Goal: Task Accomplishment & Management: Use online tool/utility

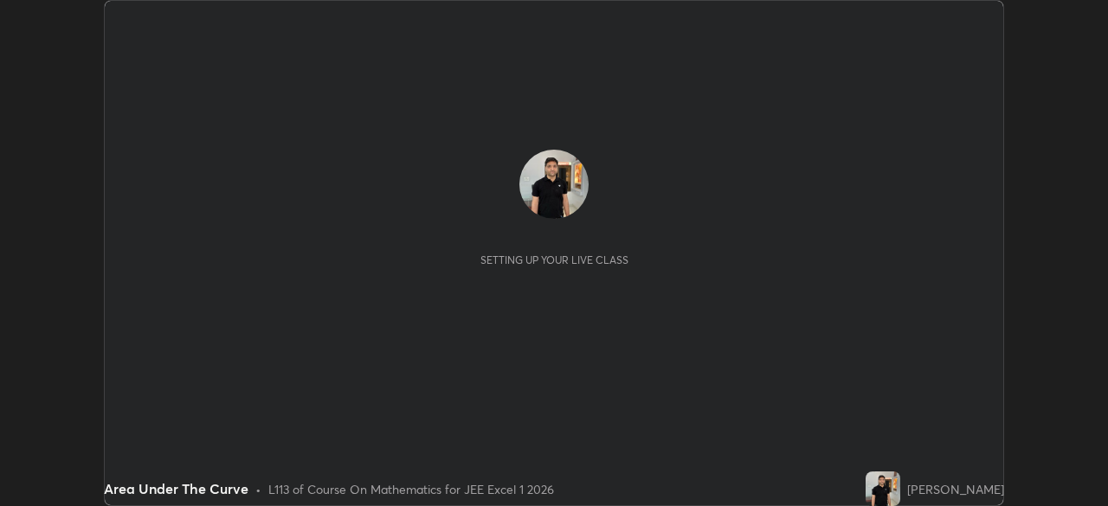
scroll to position [506, 1107]
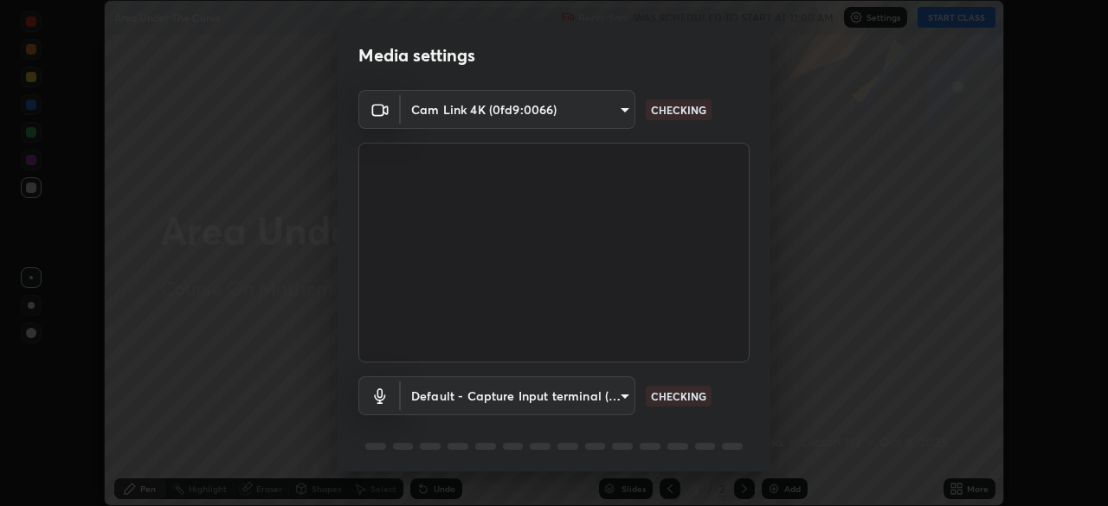
type input "100c0e0e409b1508d569c815e84311e0868d033d0fb9fb46bc53c870fbf18875"
type input "default"
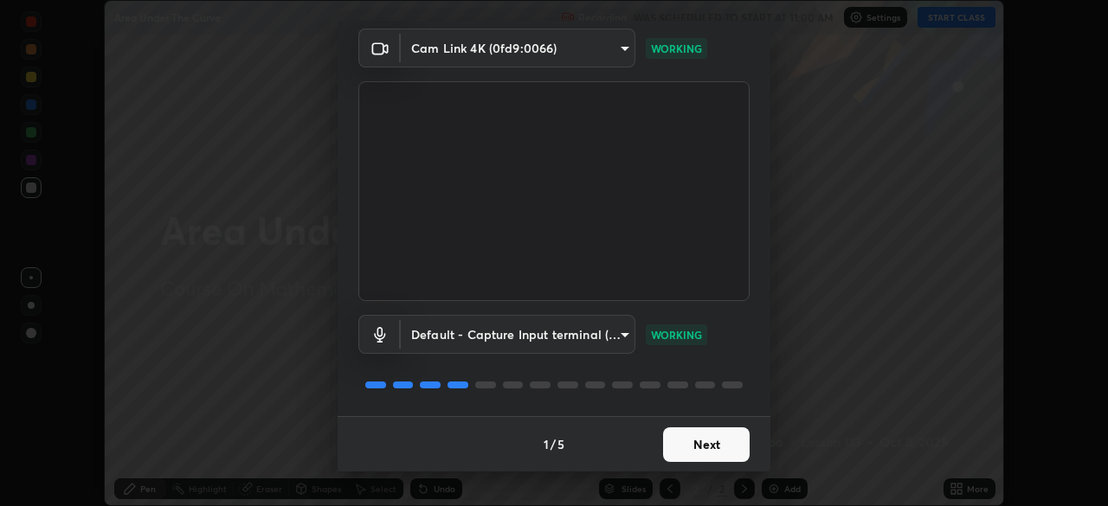
click at [719, 446] on button "Next" at bounding box center [706, 445] width 87 height 35
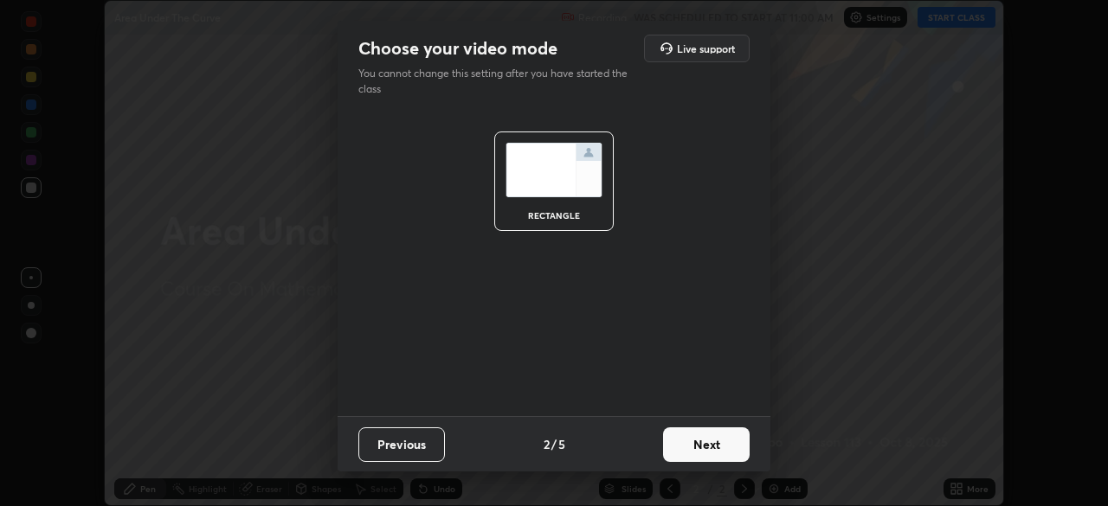
scroll to position [0, 0]
click at [718, 447] on button "Next" at bounding box center [706, 445] width 87 height 35
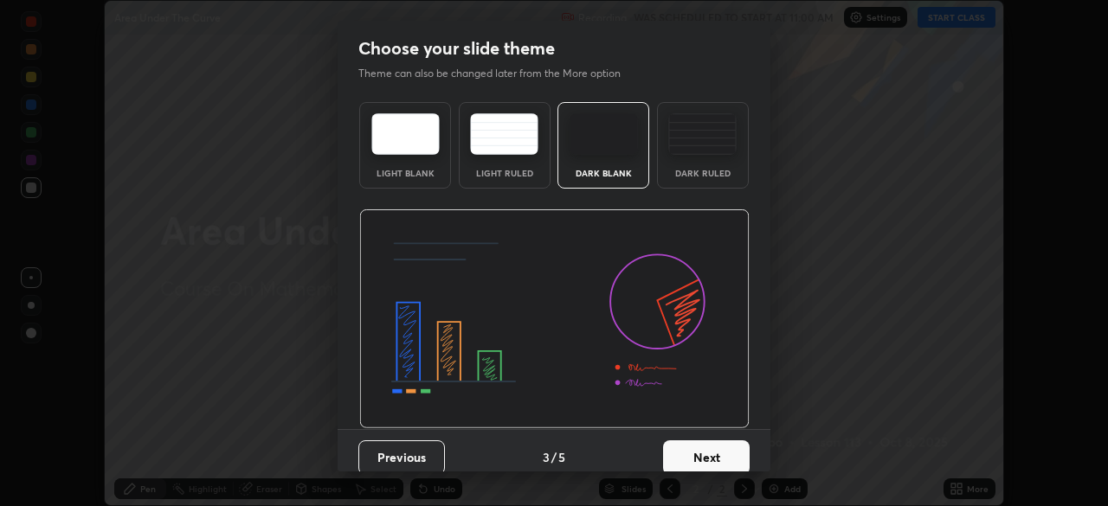
click at [717, 444] on button "Next" at bounding box center [706, 458] width 87 height 35
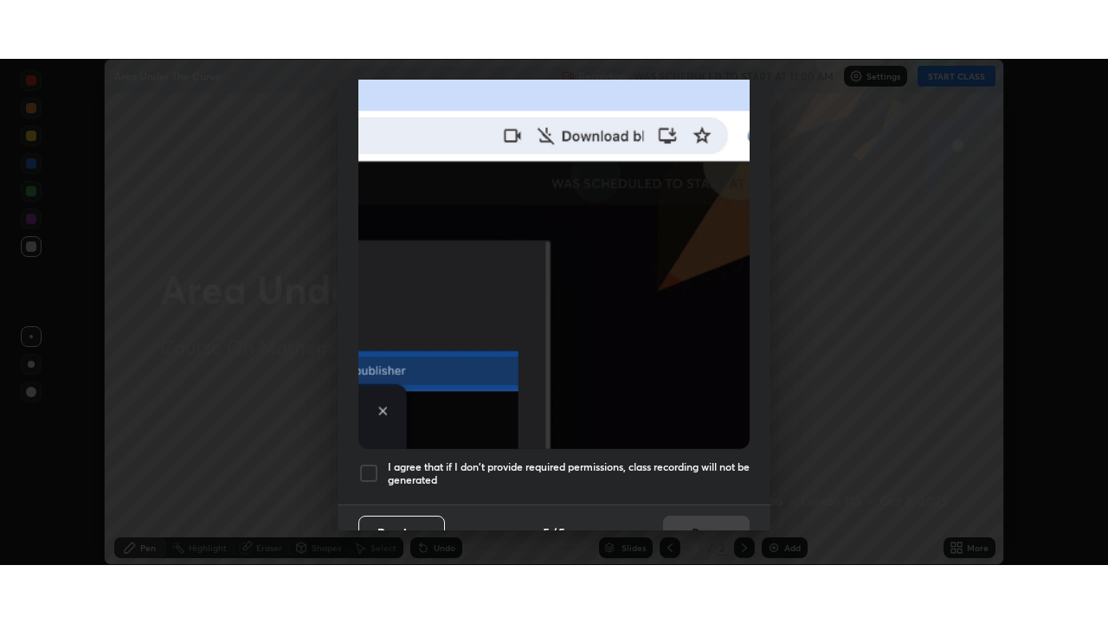
scroll to position [415, 0]
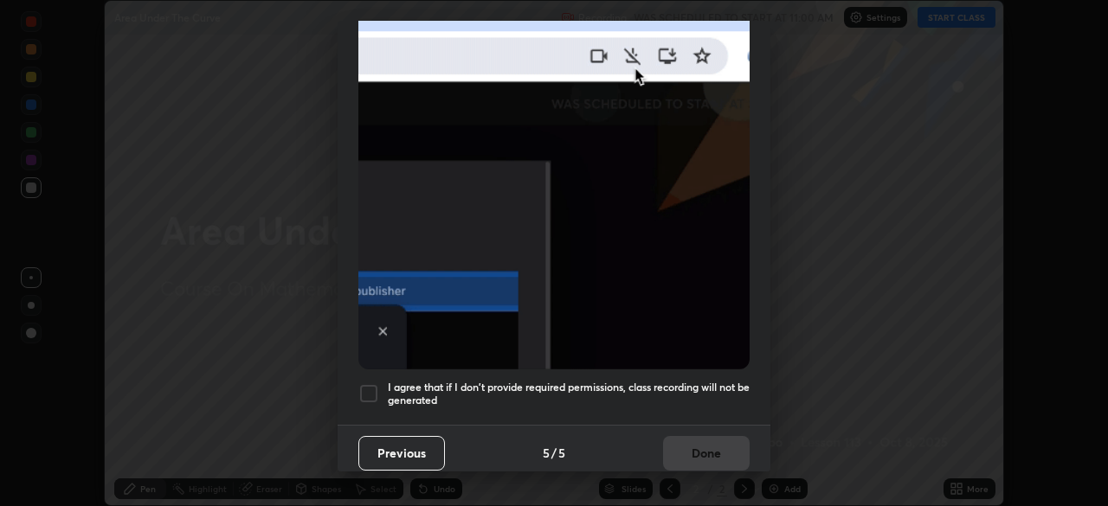
click at [372, 383] on div at bounding box center [368, 393] width 21 height 21
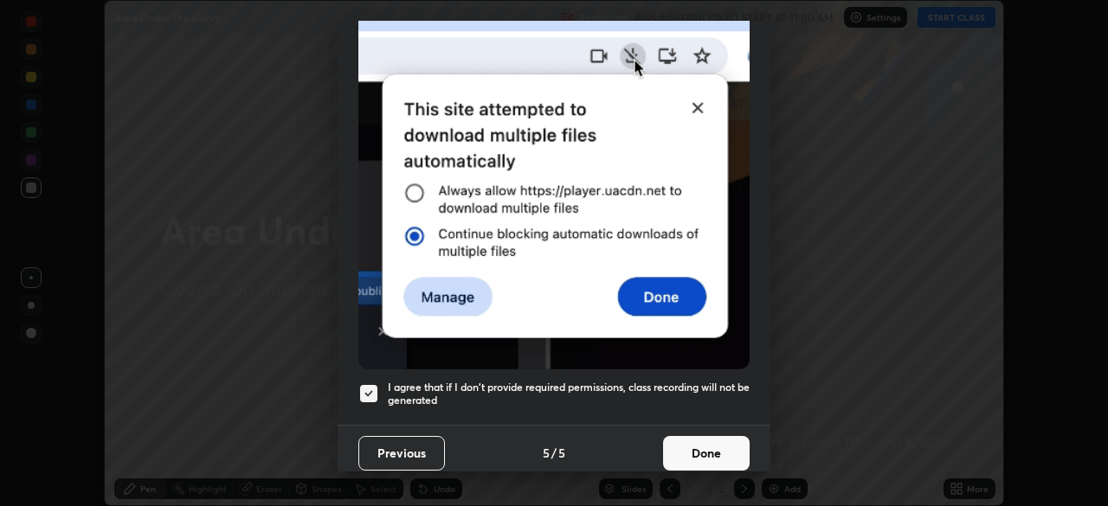
click at [704, 451] on button "Done" at bounding box center [706, 453] width 87 height 35
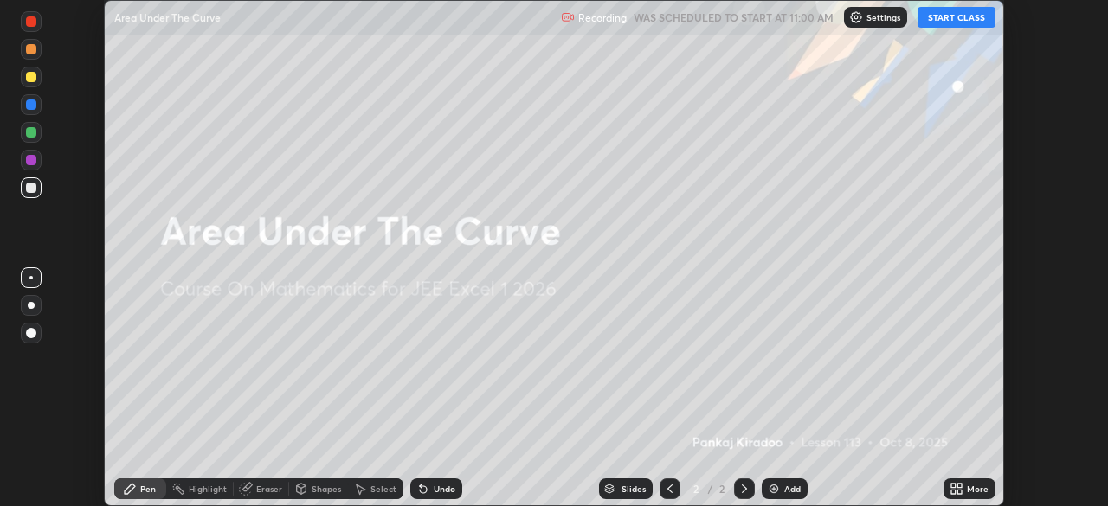
click at [956, 486] on icon at bounding box center [956, 489] width 14 height 14
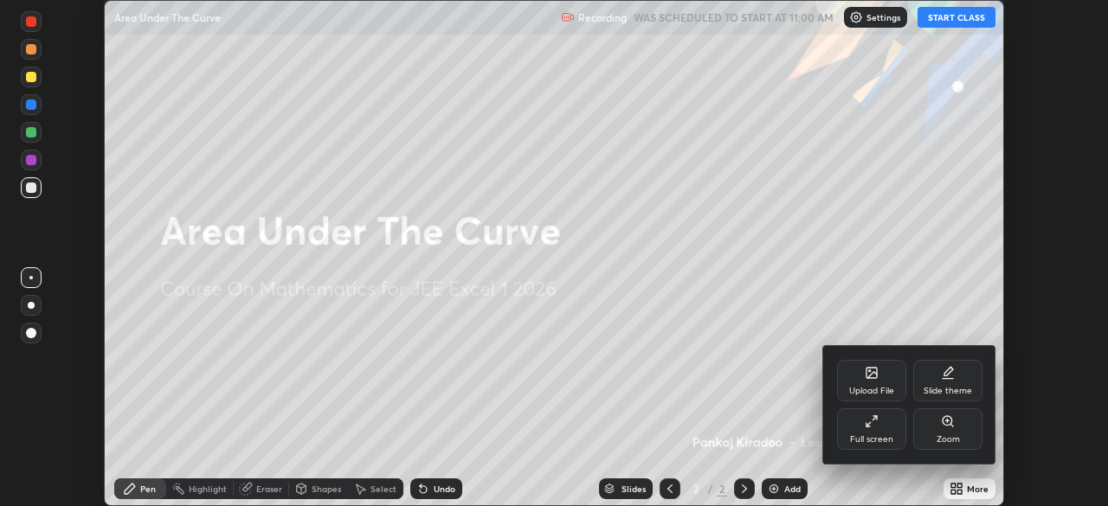
click at [881, 435] on div "Full screen" at bounding box center [871, 439] width 43 height 9
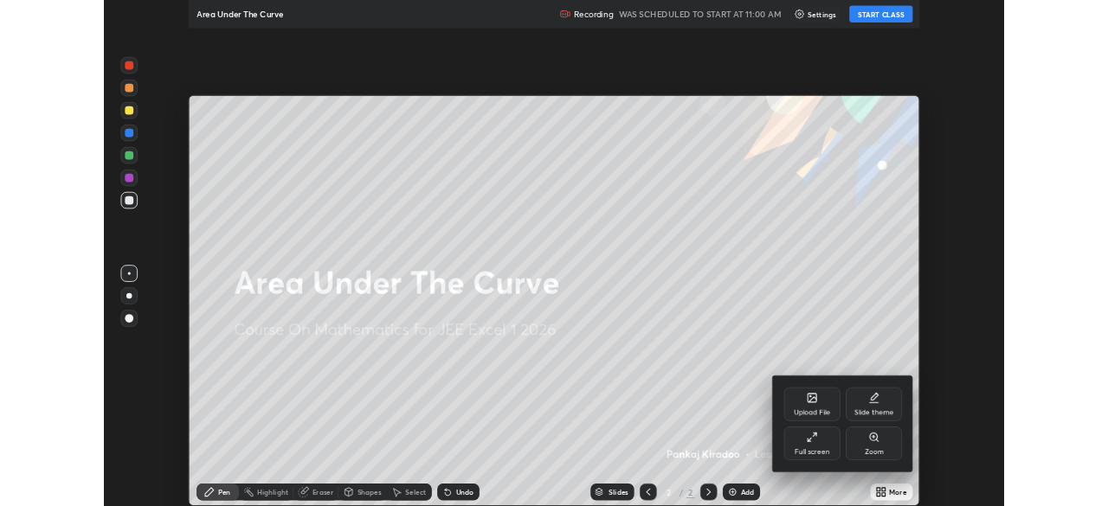
scroll to position [623, 1108]
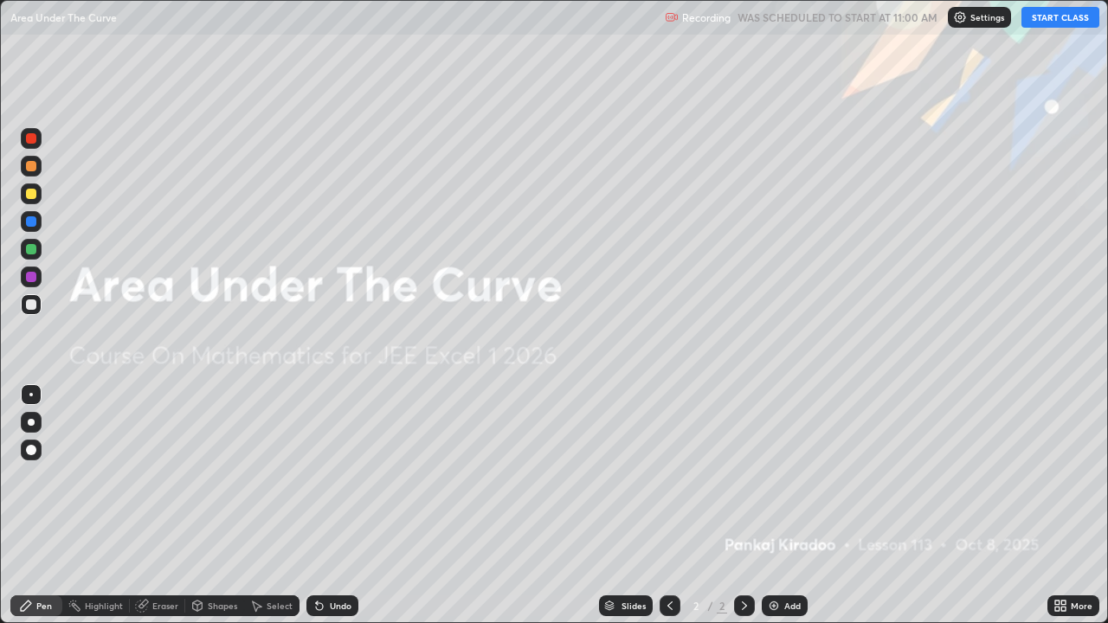
click at [1051, 11] on button "START CLASS" at bounding box center [1060, 17] width 78 height 21
click at [775, 505] on img at bounding box center [774, 606] width 14 height 14
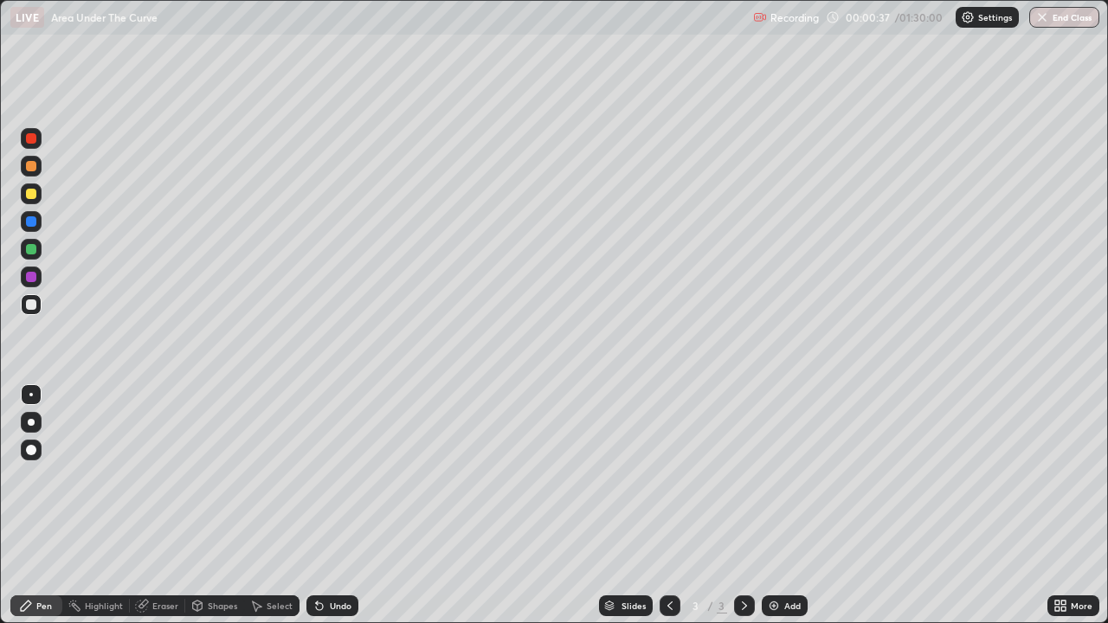
click at [29, 191] on div at bounding box center [31, 194] width 10 height 10
click at [153, 505] on div "Eraser" at bounding box center [165, 606] width 26 height 9
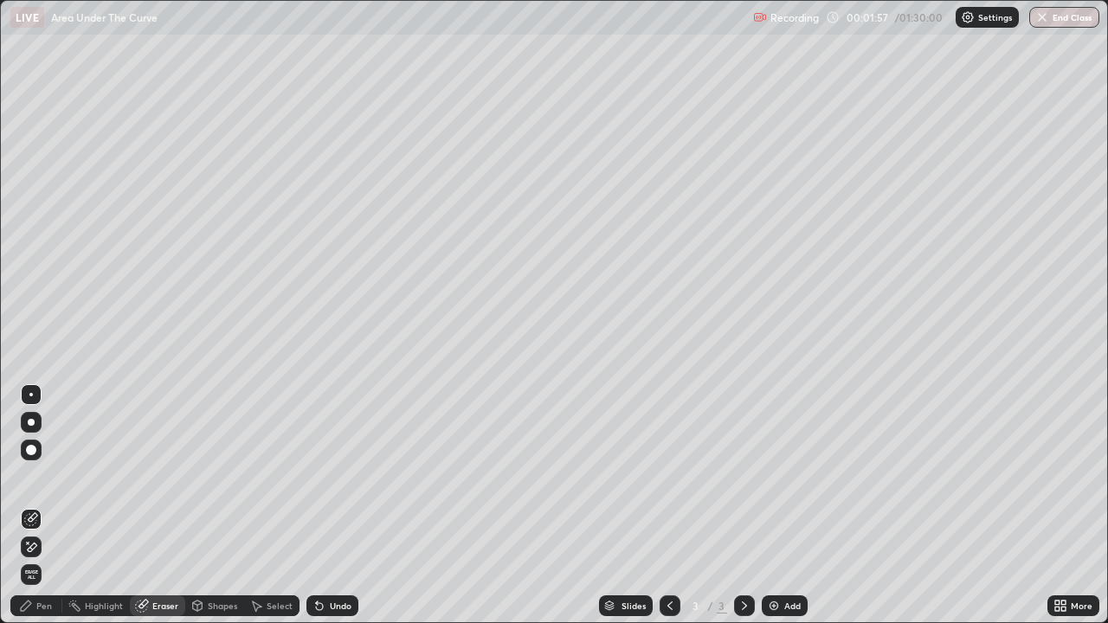
click at [40, 505] on div "Pen" at bounding box center [44, 606] width 16 height 9
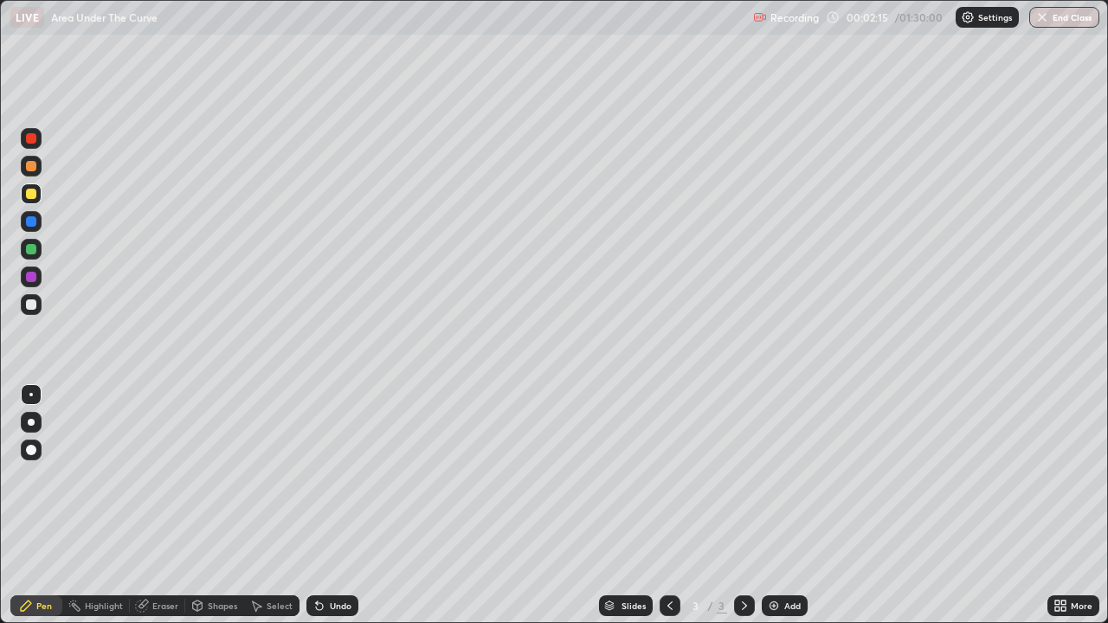
click at [34, 310] on div at bounding box center [31, 304] width 21 height 21
click at [30, 165] on div at bounding box center [31, 166] width 10 height 10
click at [781, 505] on div "Add" at bounding box center [785, 605] width 46 height 21
click at [35, 203] on div at bounding box center [31, 193] width 21 height 21
click at [332, 505] on div "Undo" at bounding box center [332, 605] width 52 height 21
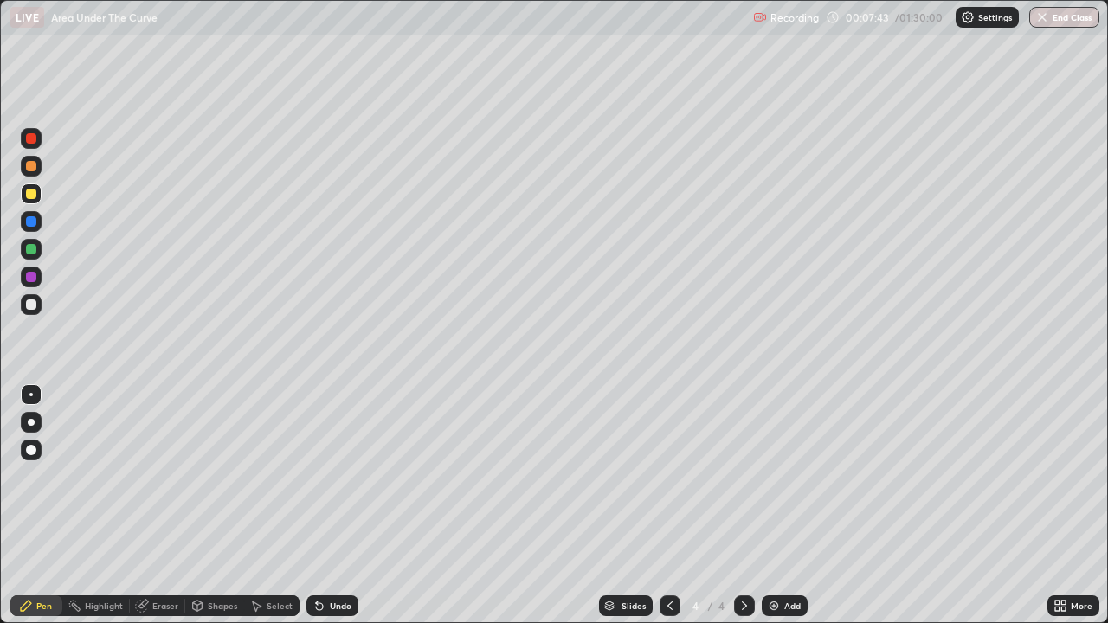
click at [337, 505] on div "Undo" at bounding box center [328, 606] width 59 height 35
click at [330, 505] on div "Undo" at bounding box center [341, 606] width 22 height 9
click at [34, 166] on div at bounding box center [31, 166] width 10 height 10
click at [329, 505] on div "Undo" at bounding box center [332, 605] width 52 height 21
click at [145, 505] on div "Eraser" at bounding box center [157, 605] width 55 height 21
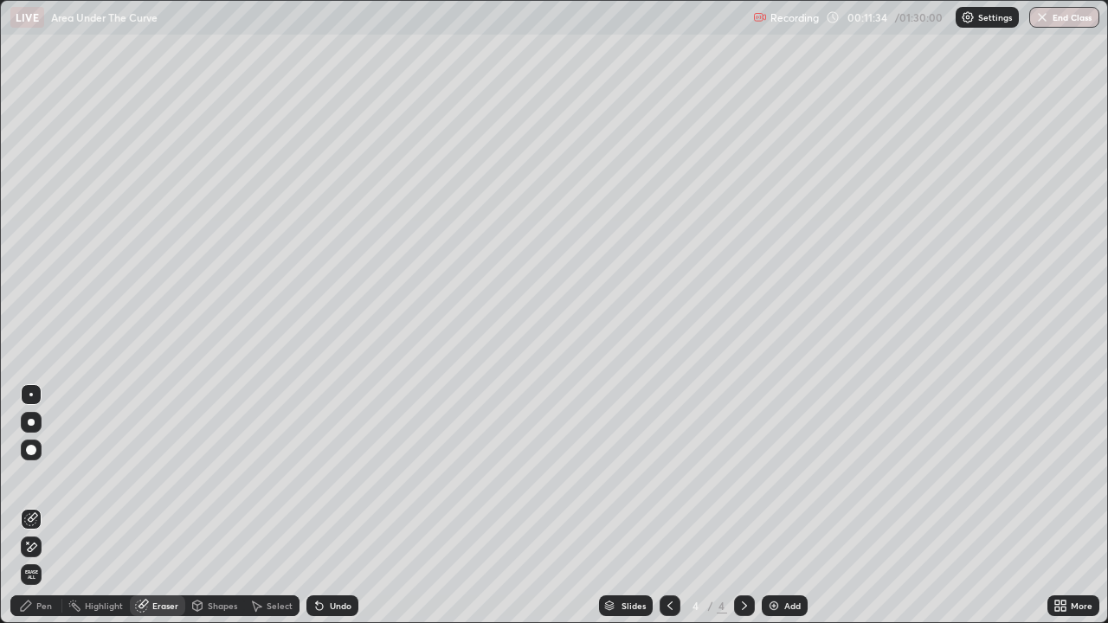
click at [46, 505] on div "Pen" at bounding box center [36, 605] width 52 height 21
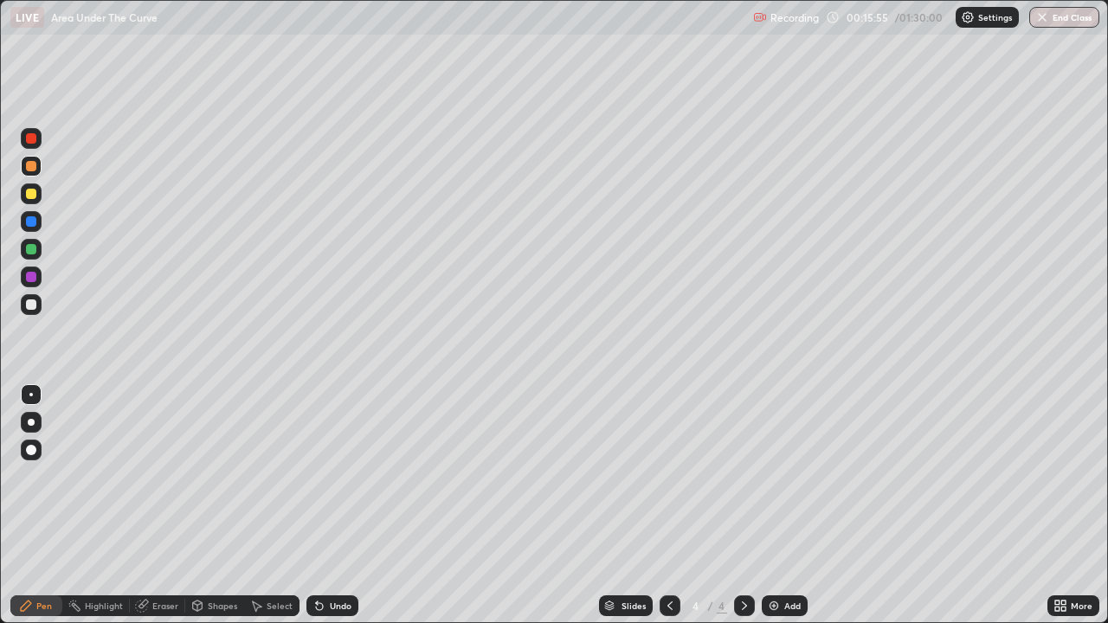
click at [787, 505] on div "Add" at bounding box center [792, 606] width 16 height 9
click at [31, 201] on div at bounding box center [31, 193] width 21 height 21
click at [35, 314] on div at bounding box center [31, 304] width 21 height 21
click at [28, 252] on div at bounding box center [31, 249] width 10 height 10
click at [40, 195] on div at bounding box center [31, 193] width 21 height 21
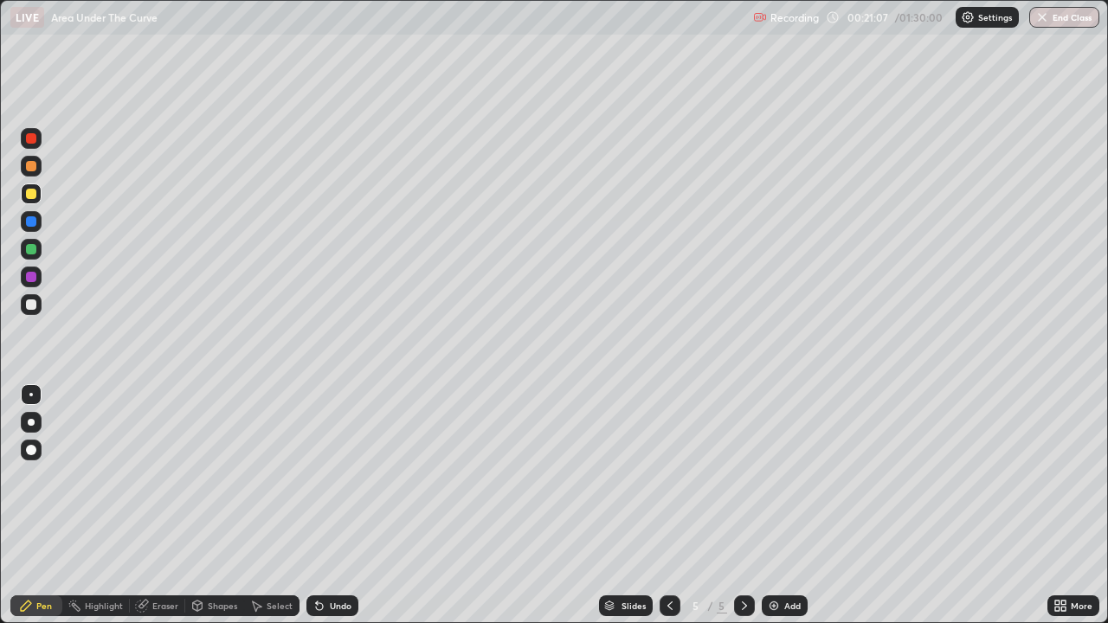
click at [331, 505] on div "Undo" at bounding box center [341, 606] width 22 height 9
click at [340, 505] on div "Undo" at bounding box center [341, 606] width 22 height 9
click at [335, 505] on div "Undo" at bounding box center [341, 606] width 22 height 9
click at [35, 174] on div at bounding box center [31, 166] width 21 height 21
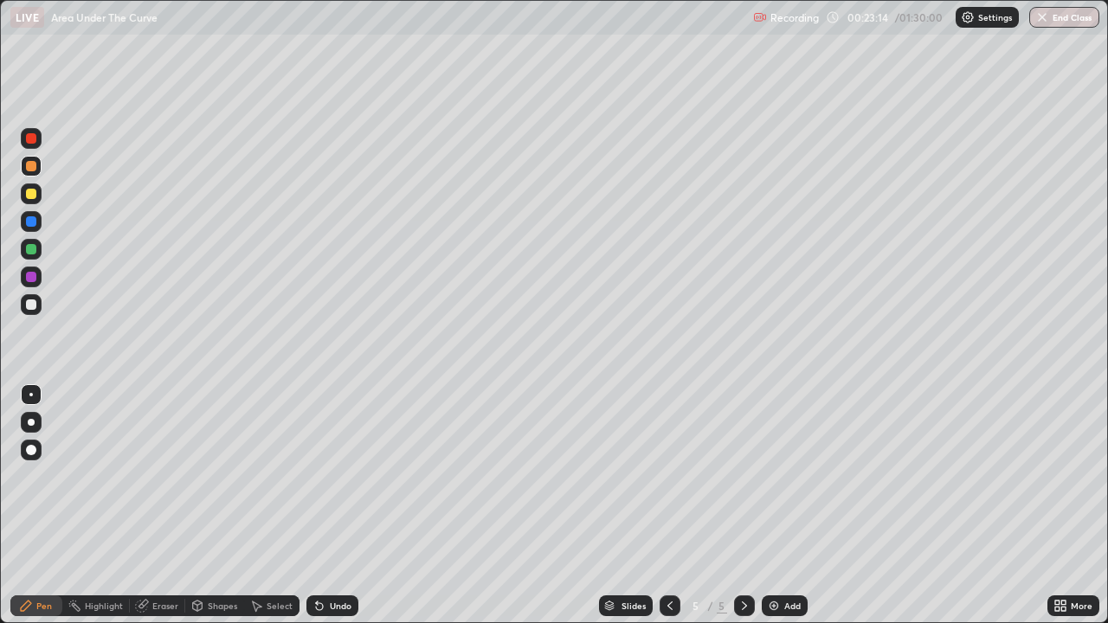
click at [166, 505] on div "Eraser" at bounding box center [165, 606] width 26 height 9
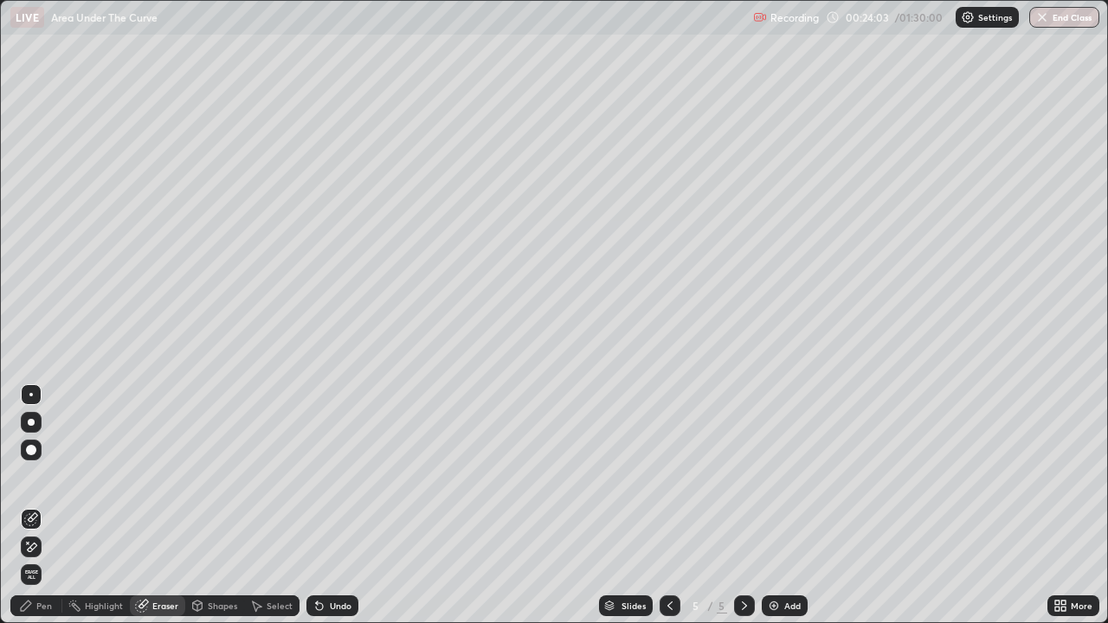
click at [325, 505] on div "Undo" at bounding box center [332, 605] width 52 height 21
click at [36, 505] on div "Pen" at bounding box center [44, 606] width 16 height 9
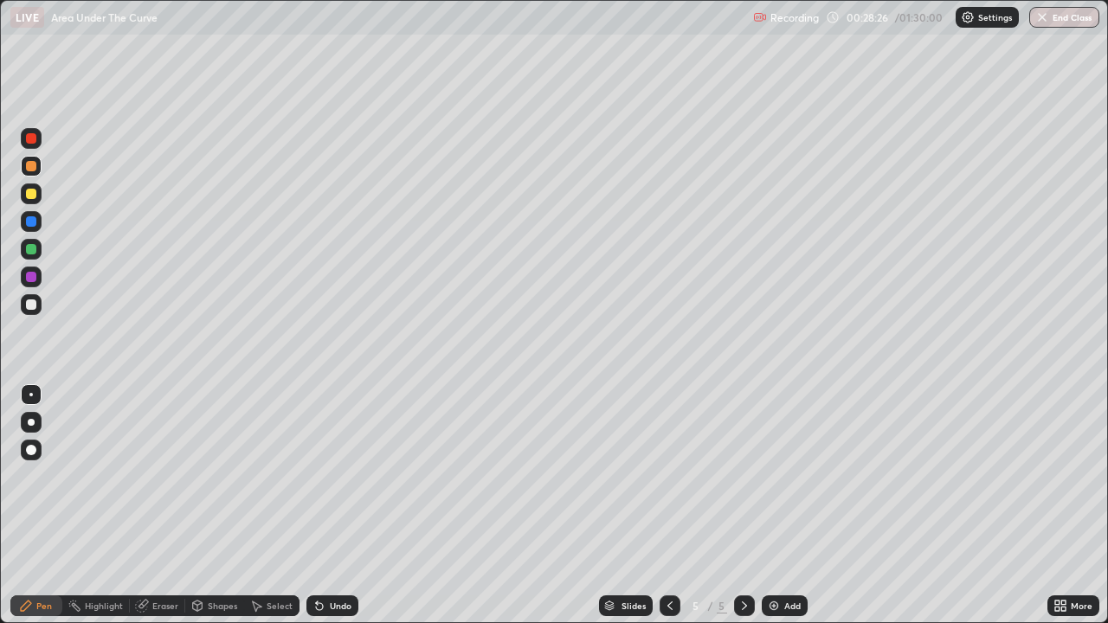
click at [782, 505] on div "Add" at bounding box center [785, 605] width 46 height 21
click at [32, 198] on div at bounding box center [31, 194] width 10 height 10
click at [30, 306] on div at bounding box center [31, 304] width 10 height 10
click at [31, 197] on div at bounding box center [31, 194] width 10 height 10
click at [31, 303] on div at bounding box center [31, 304] width 10 height 10
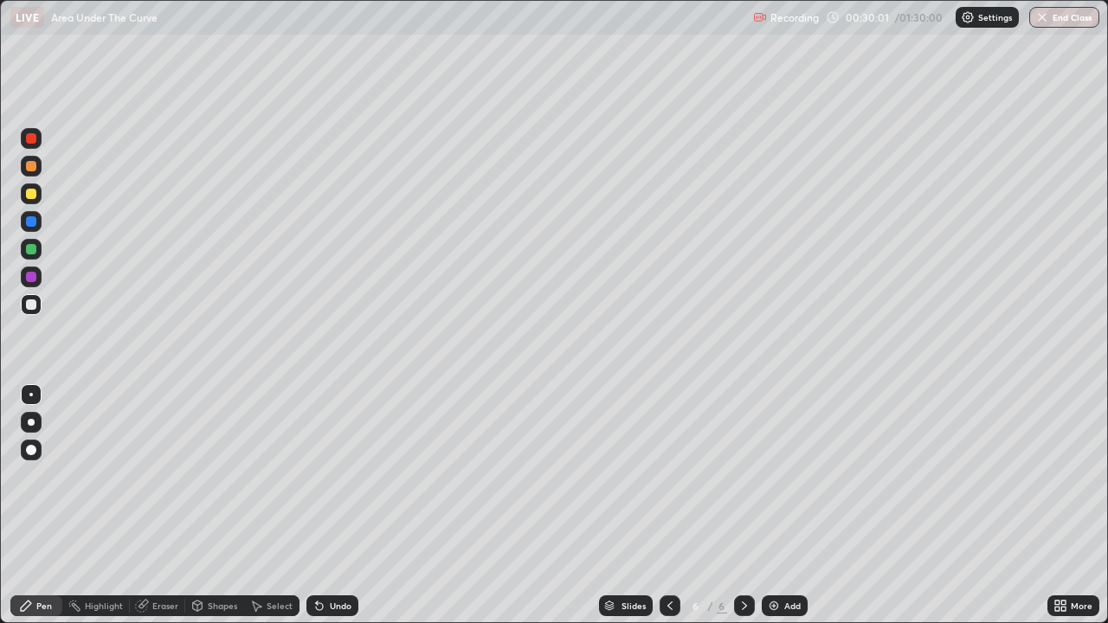
click at [325, 505] on div "Undo" at bounding box center [332, 605] width 52 height 21
click at [326, 505] on div "Undo" at bounding box center [332, 605] width 52 height 21
click at [327, 505] on div "Undo" at bounding box center [332, 605] width 52 height 21
click at [316, 505] on icon at bounding box center [319, 606] width 7 height 7
click at [312, 505] on icon at bounding box center [319, 606] width 14 height 14
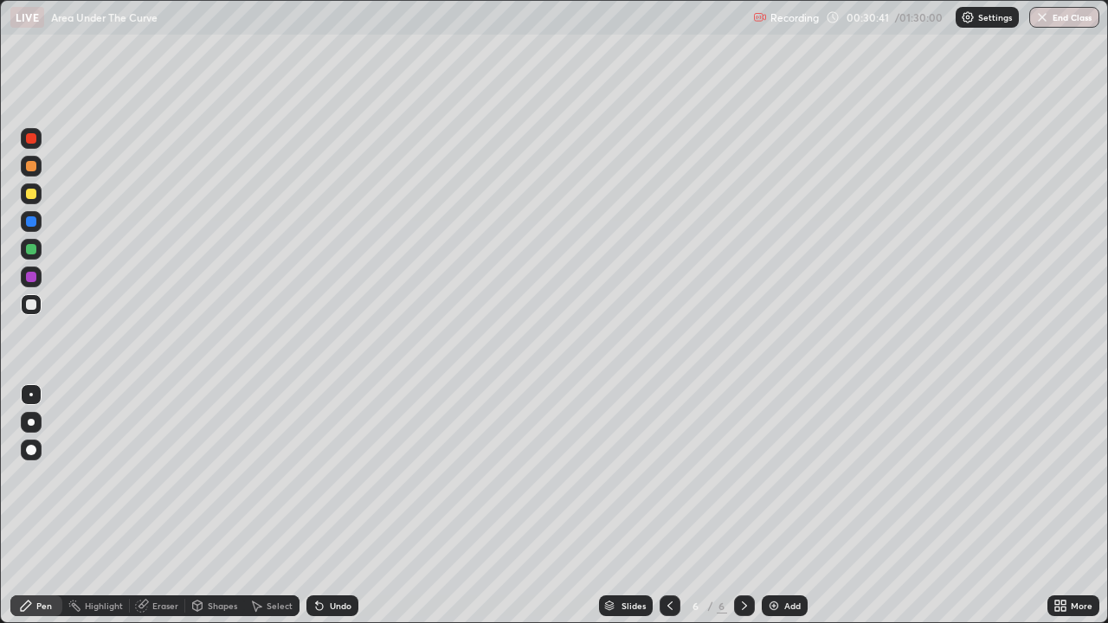
click at [316, 505] on icon at bounding box center [319, 606] width 7 height 7
click at [331, 505] on div "Undo" at bounding box center [341, 606] width 22 height 9
click at [338, 505] on div "Undo" at bounding box center [332, 605] width 52 height 21
click at [333, 505] on div "Undo" at bounding box center [341, 606] width 22 height 9
click at [331, 505] on div "Undo" at bounding box center [341, 606] width 22 height 9
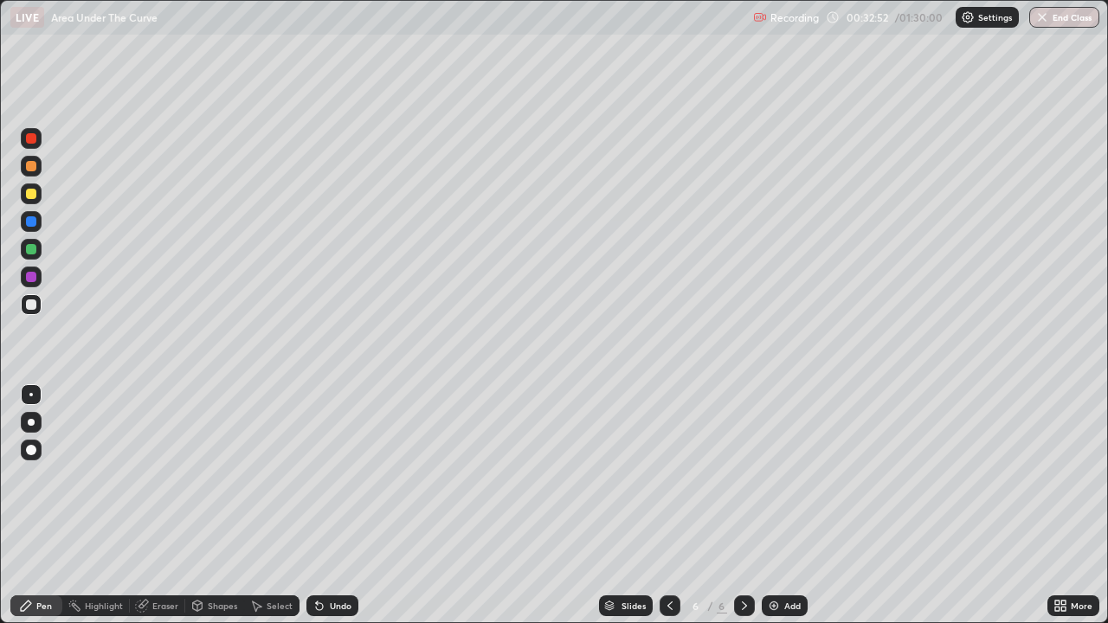
click at [331, 505] on div "Undo" at bounding box center [341, 606] width 22 height 9
click at [339, 505] on div "Undo" at bounding box center [341, 606] width 22 height 9
click at [334, 505] on div "Undo" at bounding box center [332, 605] width 52 height 21
click at [340, 505] on div "Undo" at bounding box center [332, 605] width 52 height 21
click at [35, 194] on div at bounding box center [31, 194] width 10 height 10
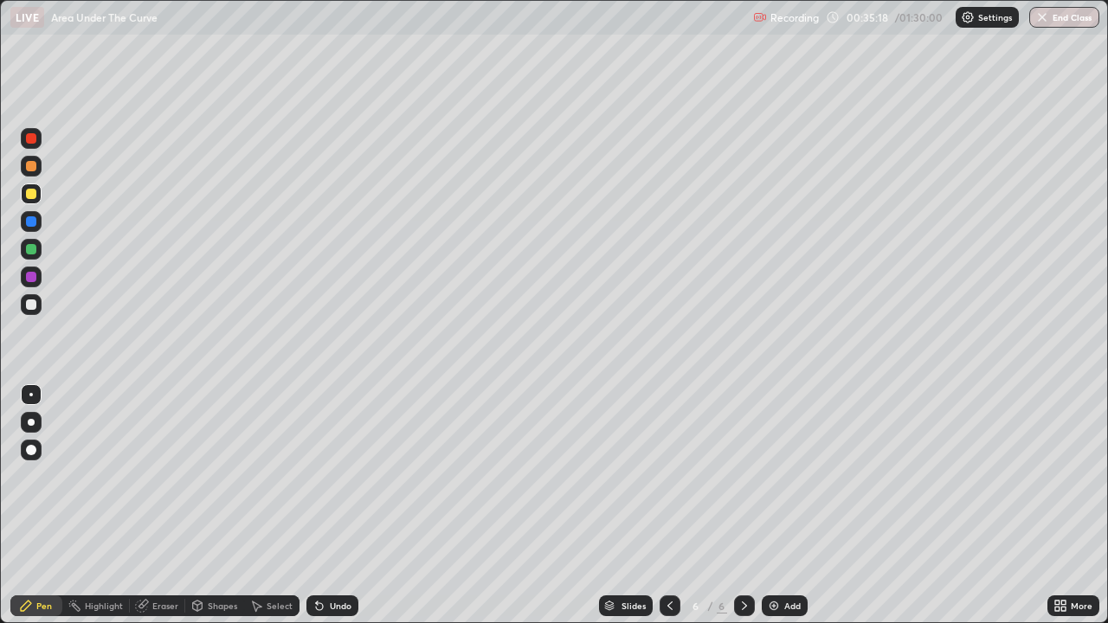
click at [780, 505] on div "Add" at bounding box center [785, 605] width 46 height 21
click at [331, 505] on div "Undo" at bounding box center [341, 606] width 22 height 9
click at [327, 505] on div "Undo" at bounding box center [332, 605] width 52 height 21
click at [331, 505] on div "Undo" at bounding box center [341, 606] width 22 height 9
click at [28, 308] on div at bounding box center [31, 304] width 10 height 10
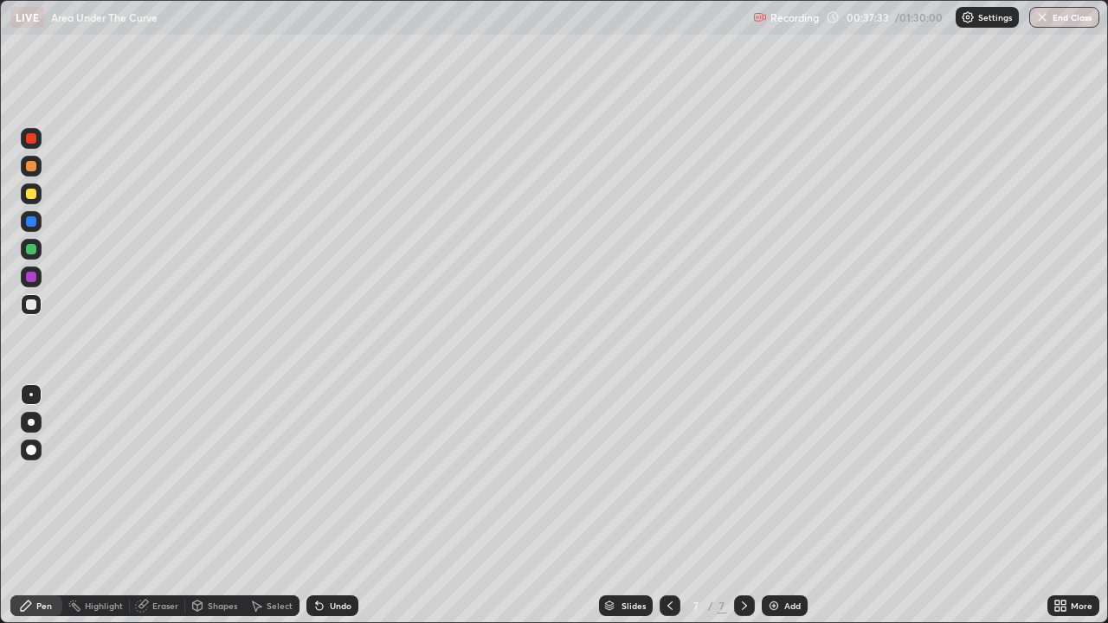
click at [35, 200] on div at bounding box center [31, 193] width 21 height 21
click at [34, 167] on div at bounding box center [31, 166] width 10 height 10
click at [35, 452] on div at bounding box center [31, 450] width 10 height 10
click at [30, 419] on div at bounding box center [31, 422] width 7 height 7
click at [32, 200] on div at bounding box center [31, 193] width 21 height 21
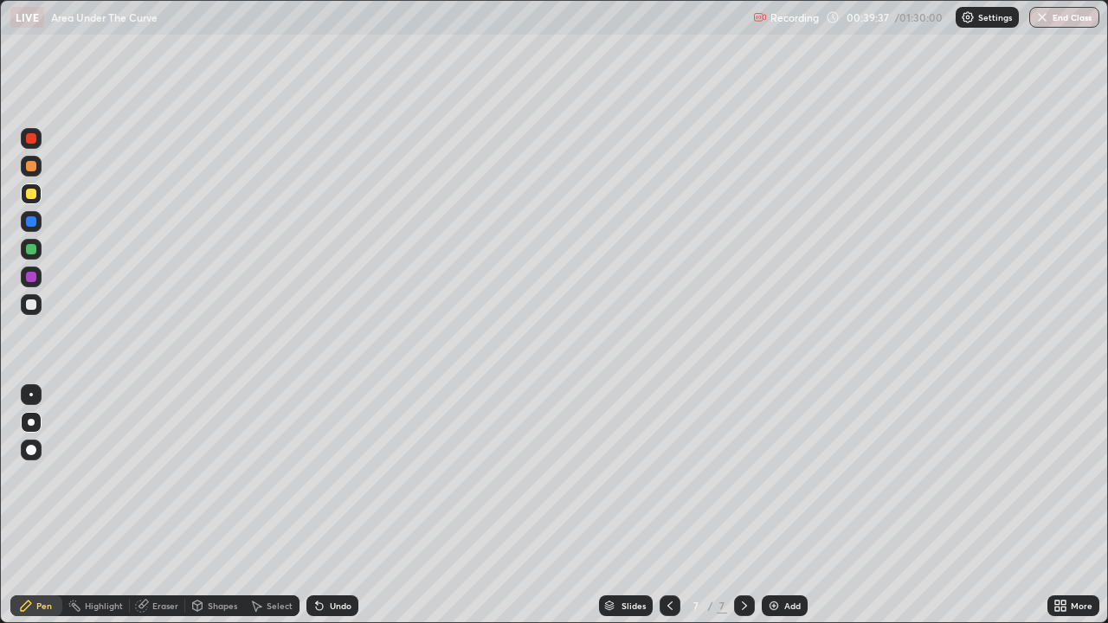
click at [31, 249] on div at bounding box center [31, 249] width 10 height 10
click at [33, 422] on div at bounding box center [31, 422] width 7 height 7
click at [41, 394] on div at bounding box center [31, 394] width 21 height 21
click at [789, 505] on div "Add" at bounding box center [792, 606] width 16 height 9
click at [32, 200] on div at bounding box center [31, 193] width 21 height 21
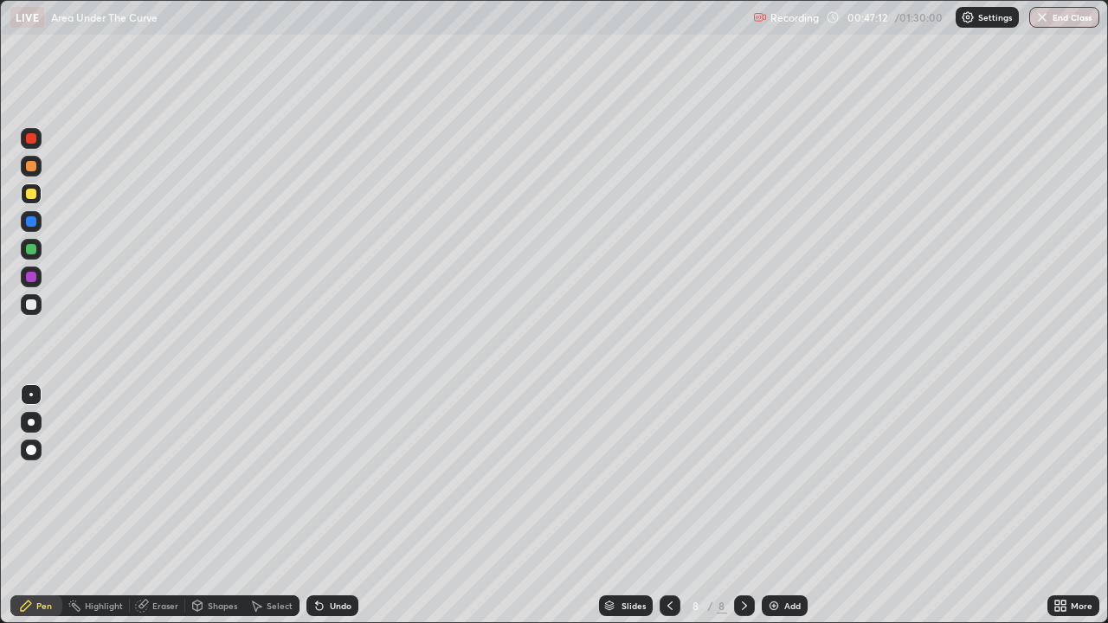
click at [333, 505] on div "Undo" at bounding box center [341, 606] width 22 height 9
click at [323, 505] on icon at bounding box center [319, 606] width 14 height 14
click at [338, 505] on div "Undo" at bounding box center [332, 605] width 52 height 21
click at [34, 307] on div at bounding box center [31, 304] width 10 height 10
click at [335, 505] on div "Undo" at bounding box center [341, 606] width 22 height 9
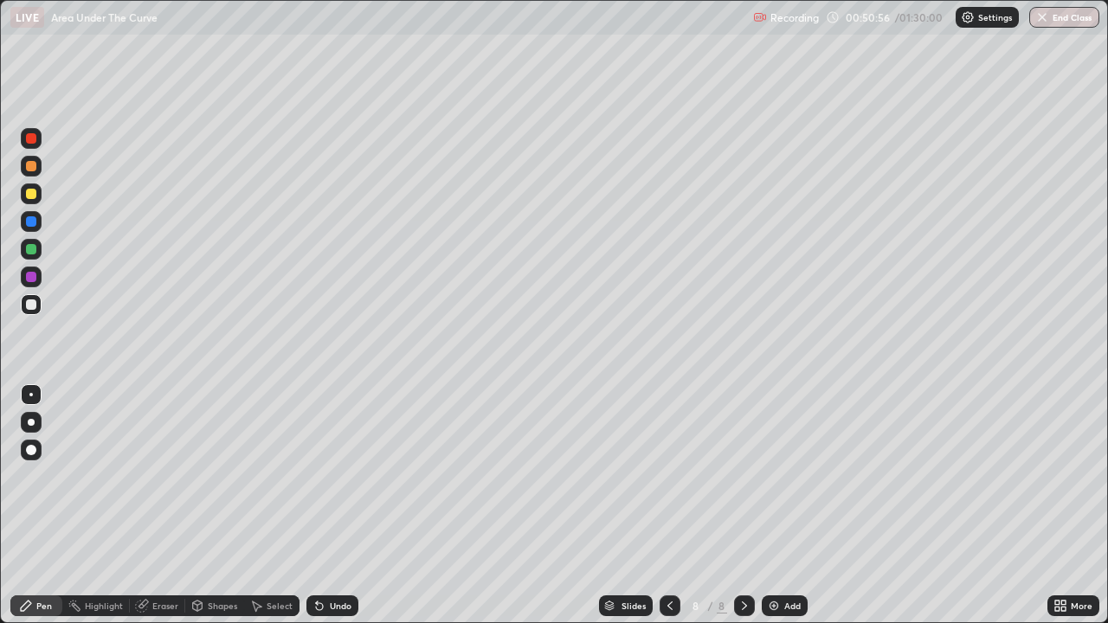
click at [35, 248] on div at bounding box center [31, 249] width 10 height 10
click at [168, 505] on div "Eraser" at bounding box center [165, 606] width 26 height 9
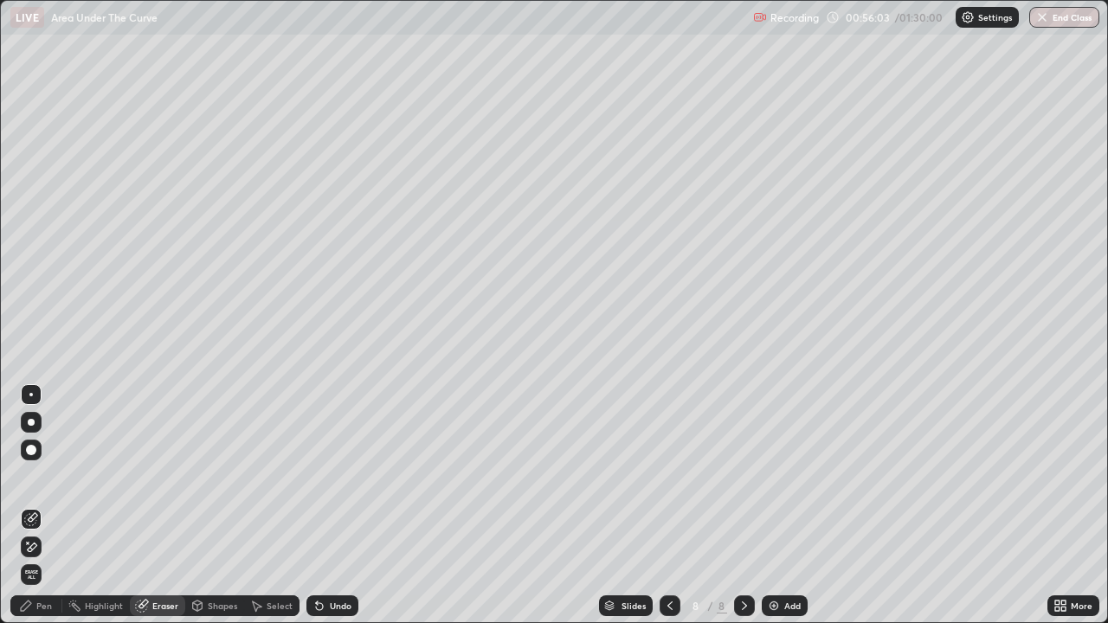
click at [41, 505] on div "Pen" at bounding box center [36, 605] width 52 height 21
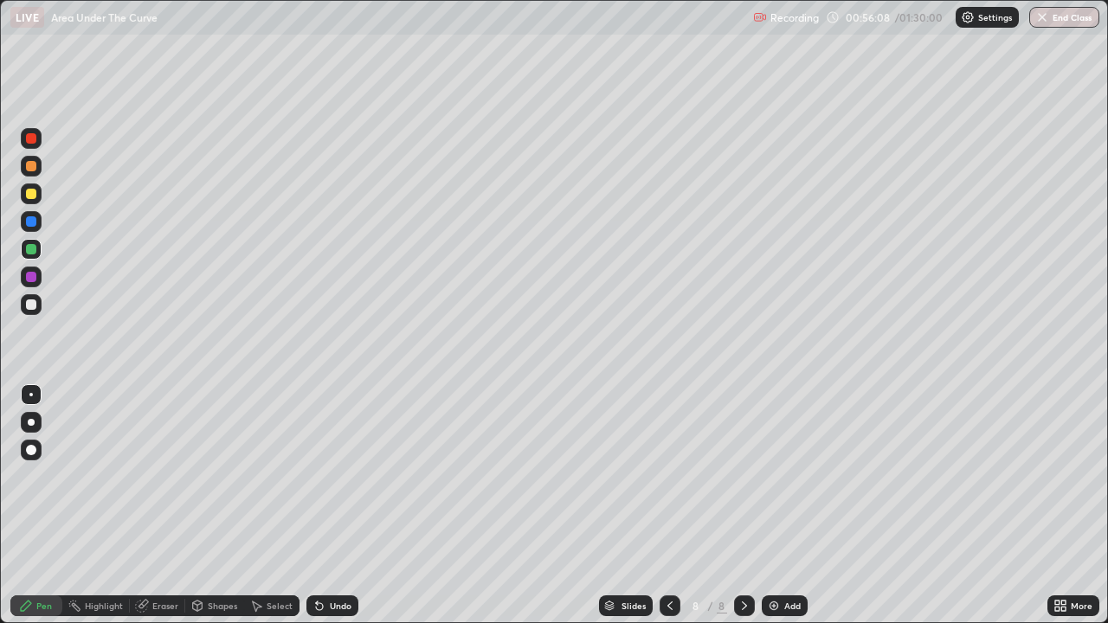
click at [160, 505] on div "Eraser" at bounding box center [165, 606] width 26 height 9
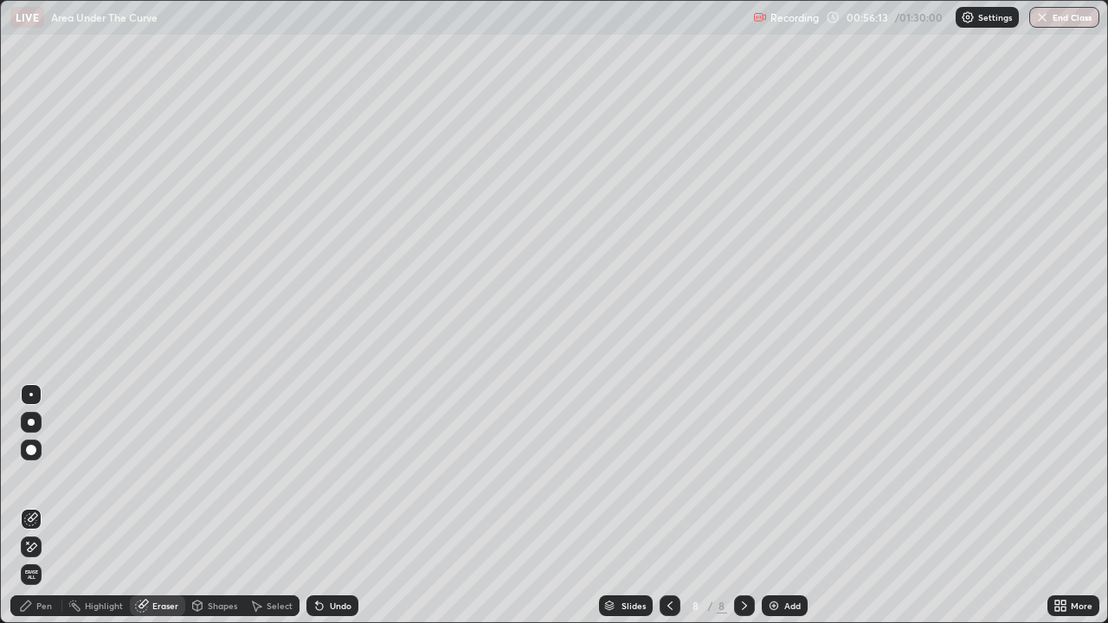
click at [44, 505] on div "Pen" at bounding box center [44, 606] width 16 height 9
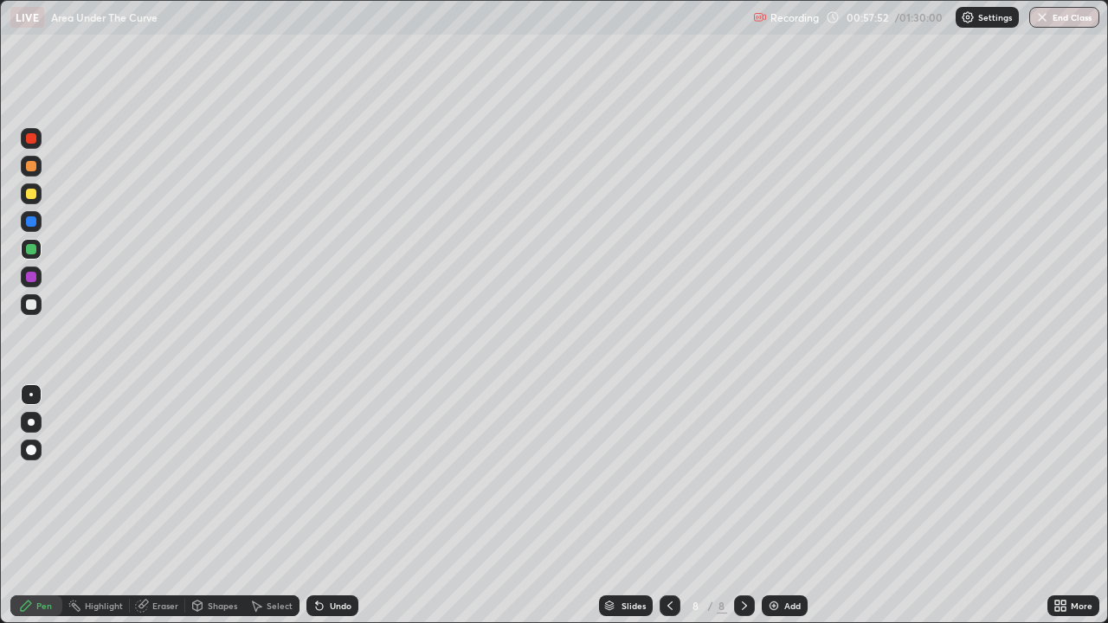
click at [1055, 23] on button "End Class" at bounding box center [1064, 17] width 70 height 21
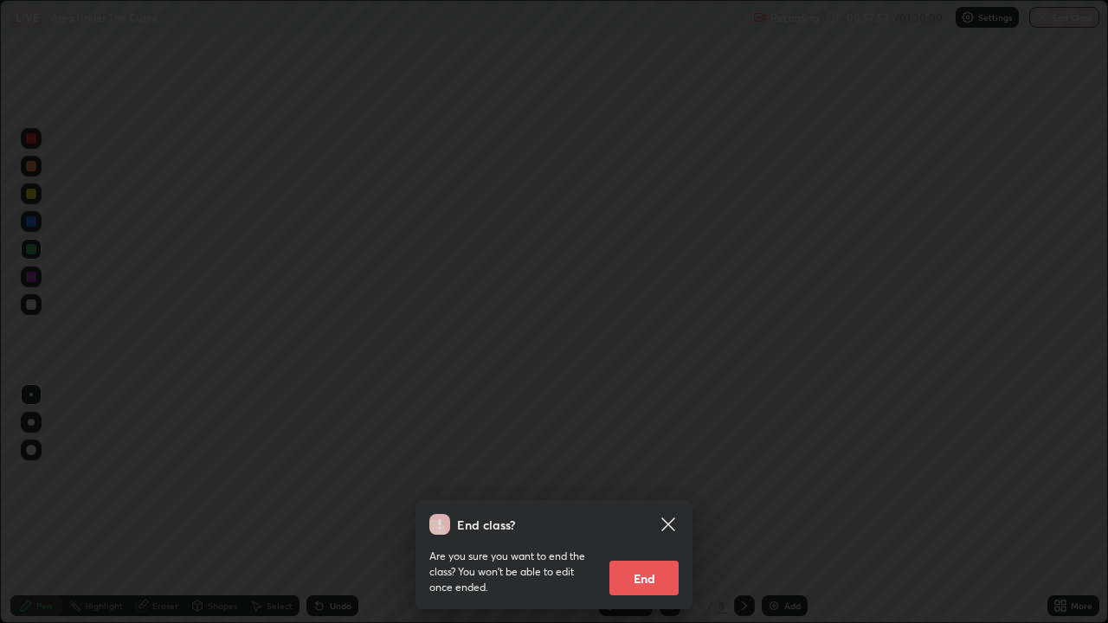
click at [653, 505] on button "End" at bounding box center [643, 578] width 69 height 35
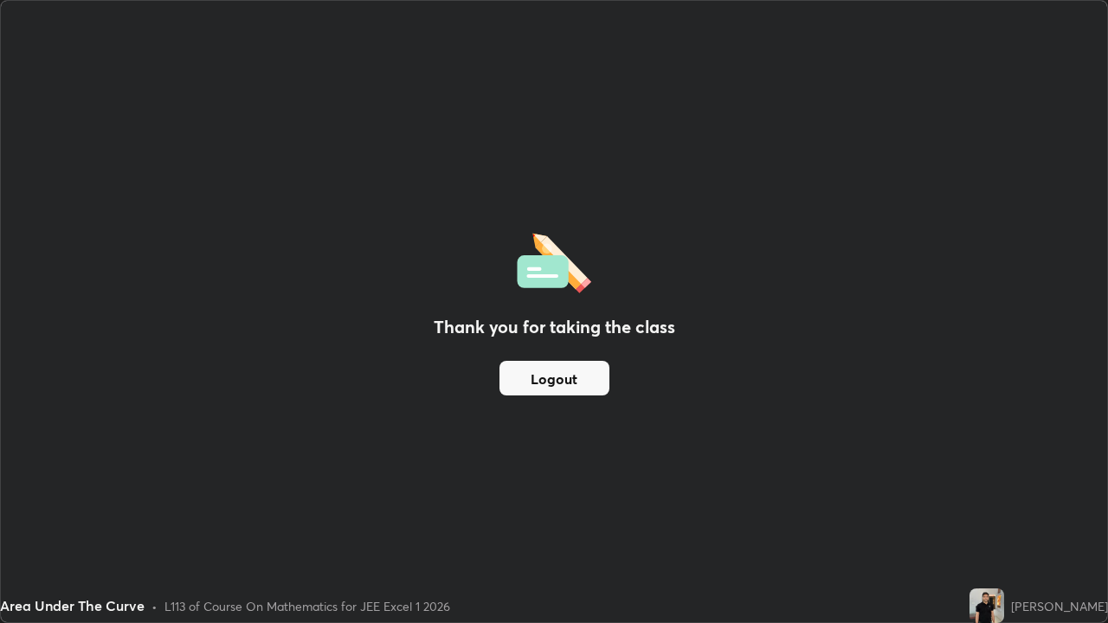
click at [579, 388] on button "Logout" at bounding box center [554, 378] width 110 height 35
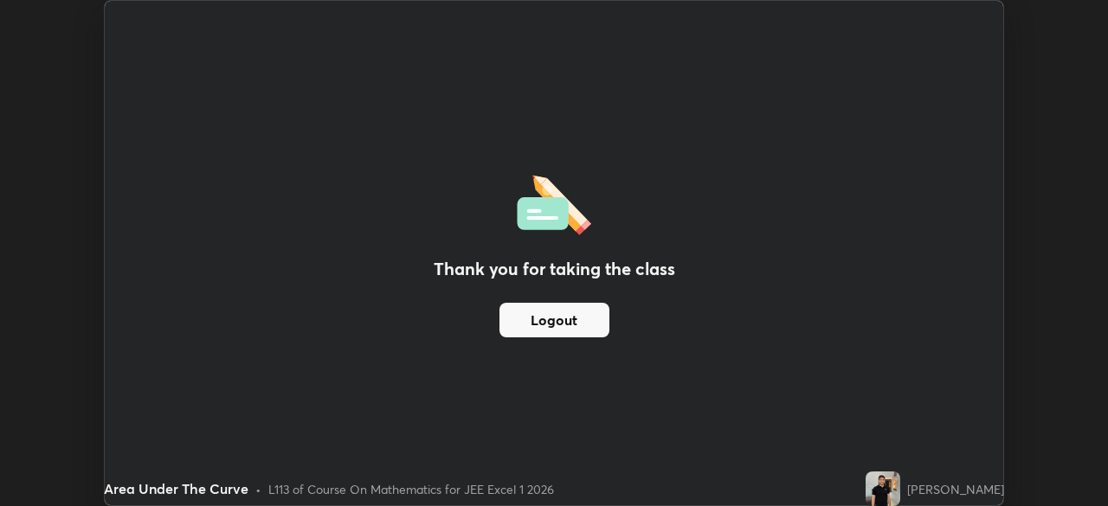
scroll to position [86046, 85445]
